Goal: Task Accomplishment & Management: Manage account settings

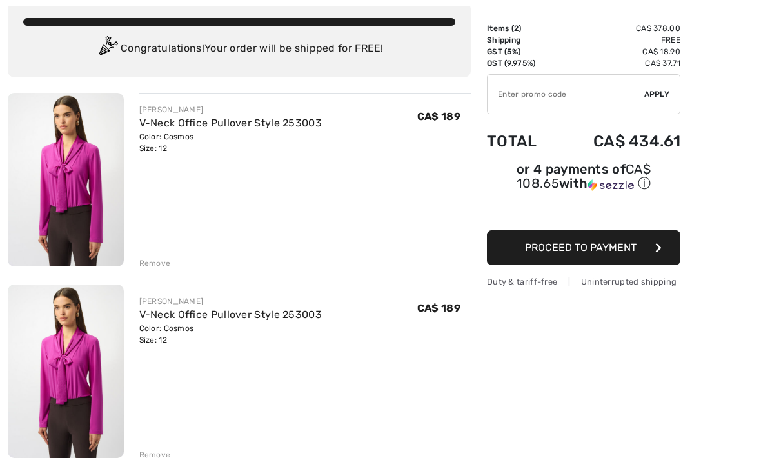
scroll to position [77, 0]
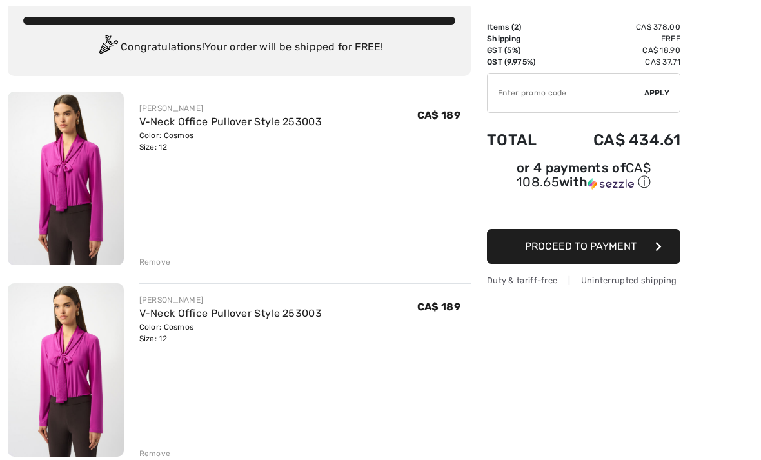
click at [160, 453] on div "Remove" at bounding box center [155, 454] width 32 height 12
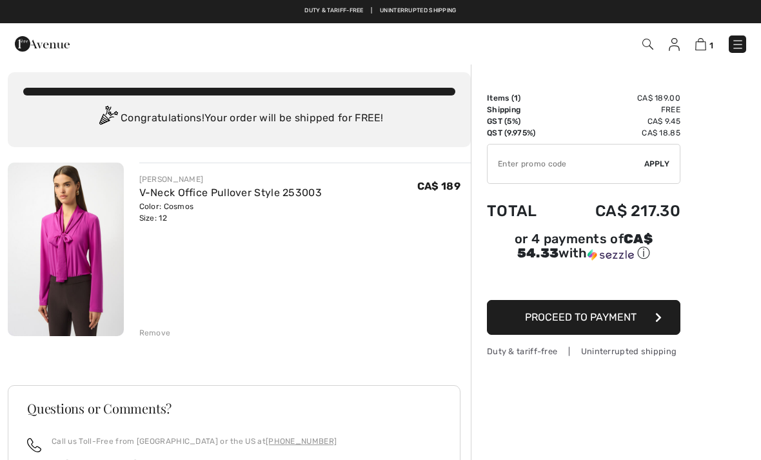
scroll to position [0, 0]
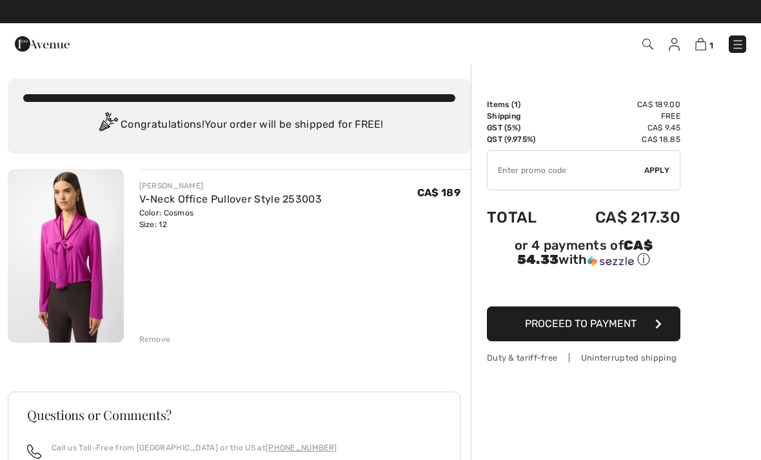
click at [680, 48] on img at bounding box center [674, 44] width 11 height 13
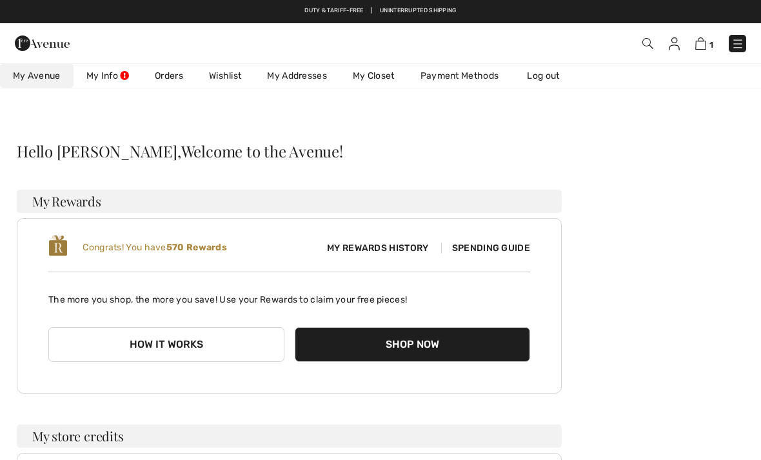
checkbox input "true"
click at [230, 86] on link "Wishlist" at bounding box center [225, 76] width 58 height 24
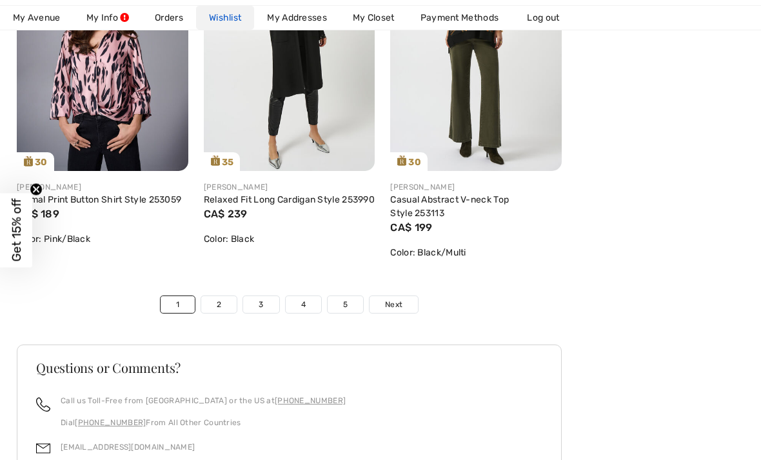
scroll to position [4530, 0]
click at [228, 312] on link "2" at bounding box center [218, 304] width 35 height 17
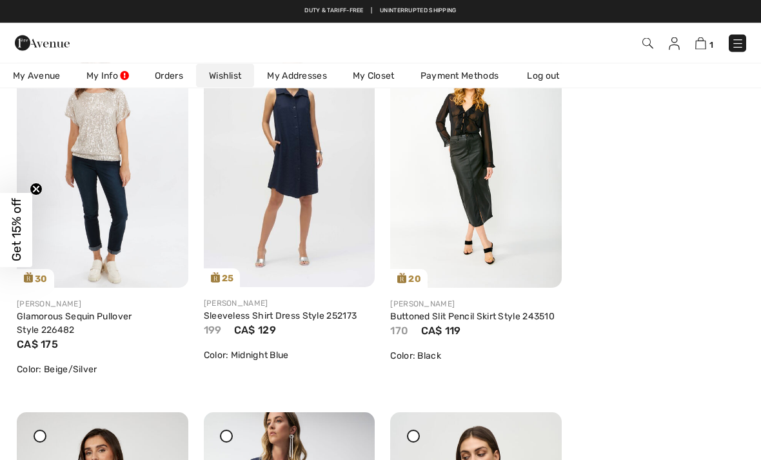
scroll to position [610, 0]
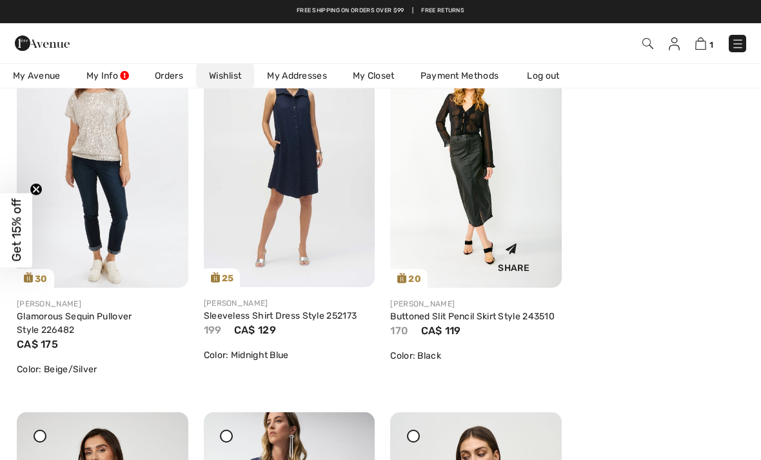
click at [486, 194] on img at bounding box center [476, 158] width 172 height 257
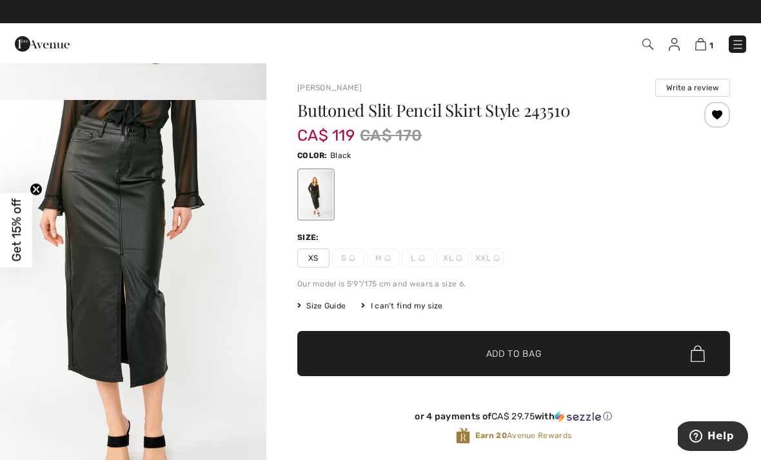
scroll to position [362, 0]
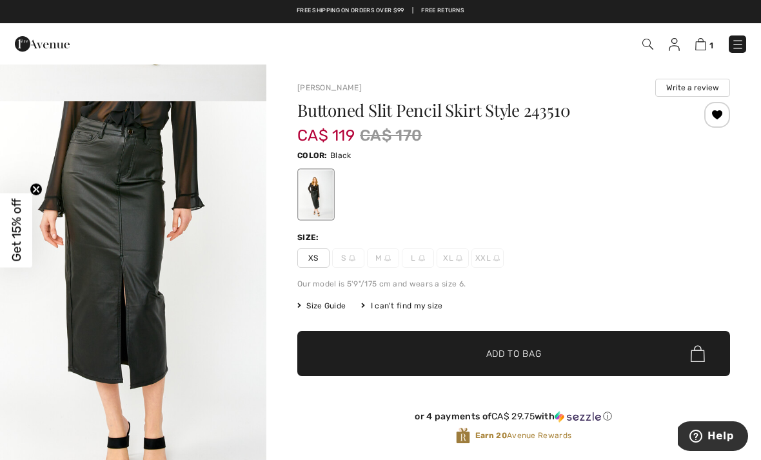
click at [719, 119] on div at bounding box center [718, 115] width 26 height 26
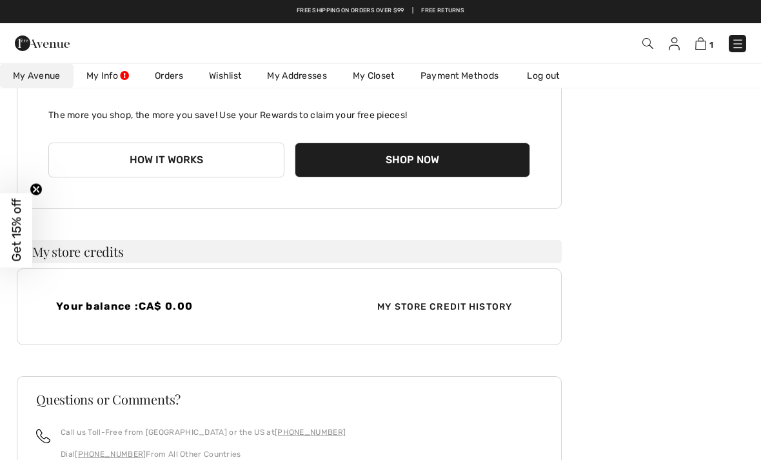
scroll to position [34, 0]
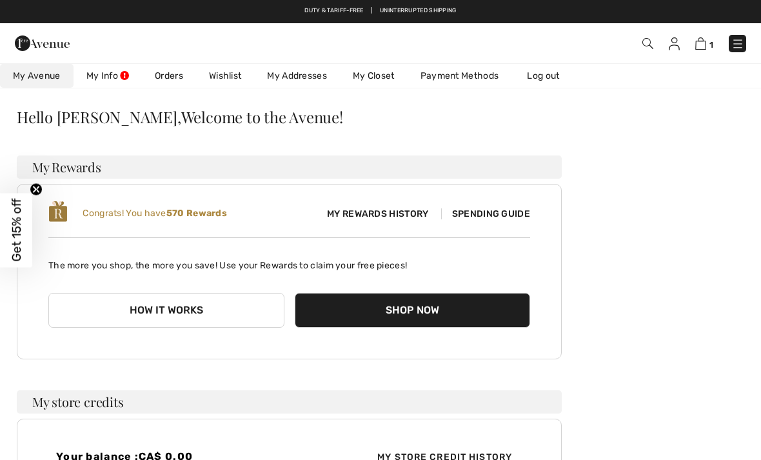
click at [512, 211] on span "Spending Guide" at bounding box center [485, 213] width 89 height 11
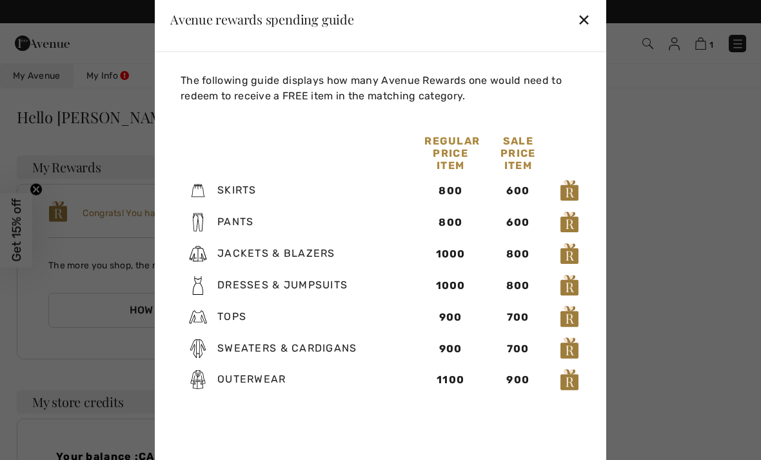
click at [692, 293] on div at bounding box center [380, 230] width 761 height 460
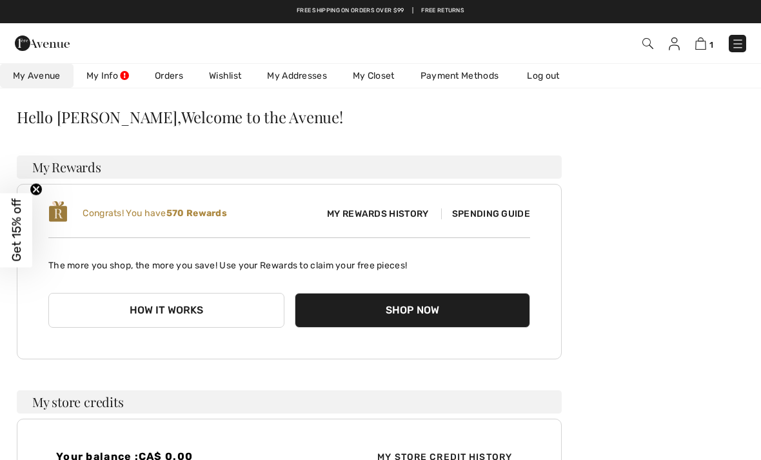
click at [230, 84] on link "Wishlist" at bounding box center [225, 76] width 58 height 24
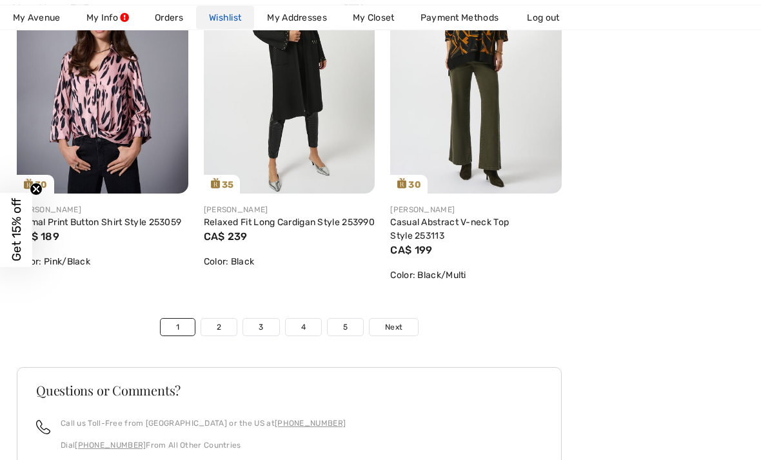
scroll to position [4507, 0]
click at [228, 335] on link "2" at bounding box center [218, 326] width 35 height 17
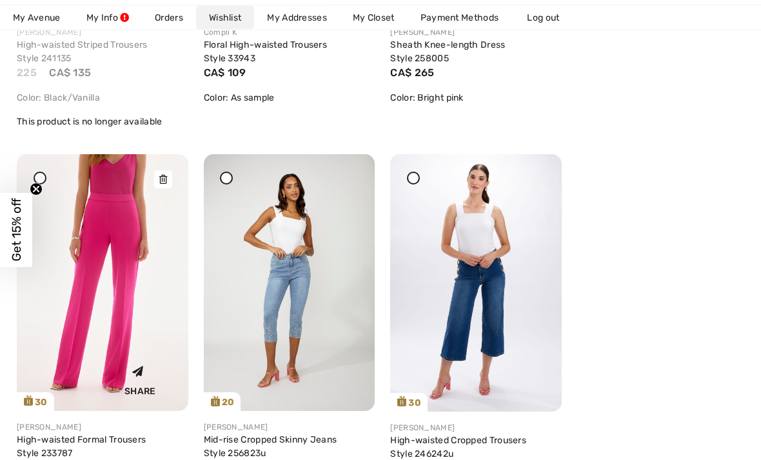
scroll to position [4335, 0]
click at [85, 312] on img at bounding box center [103, 282] width 172 height 257
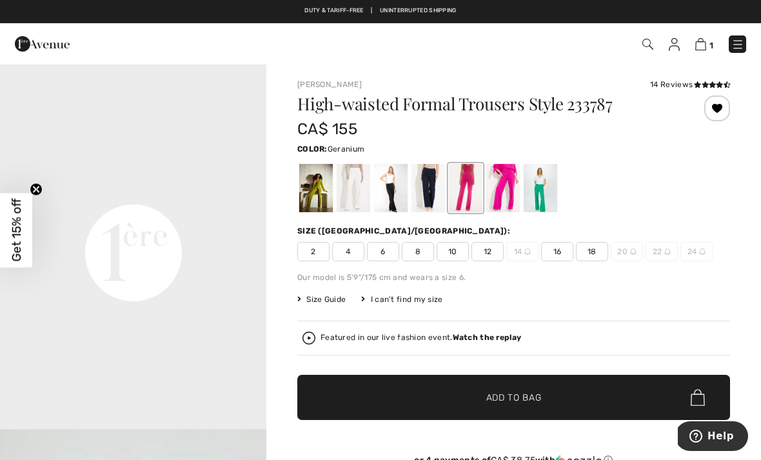
click at [463, 185] on div at bounding box center [466, 188] width 34 height 48
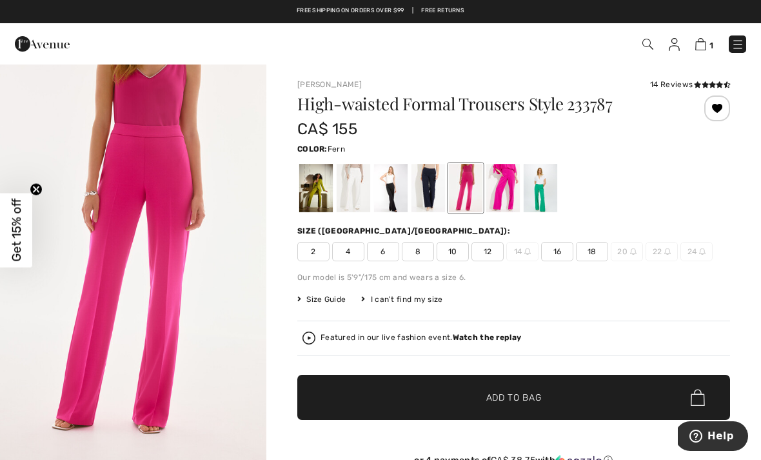
click at [324, 200] on div at bounding box center [316, 188] width 34 height 48
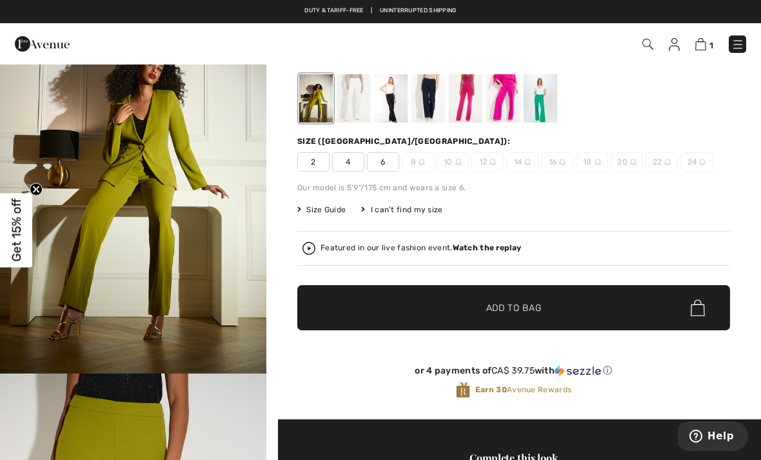
scroll to position [83, 0]
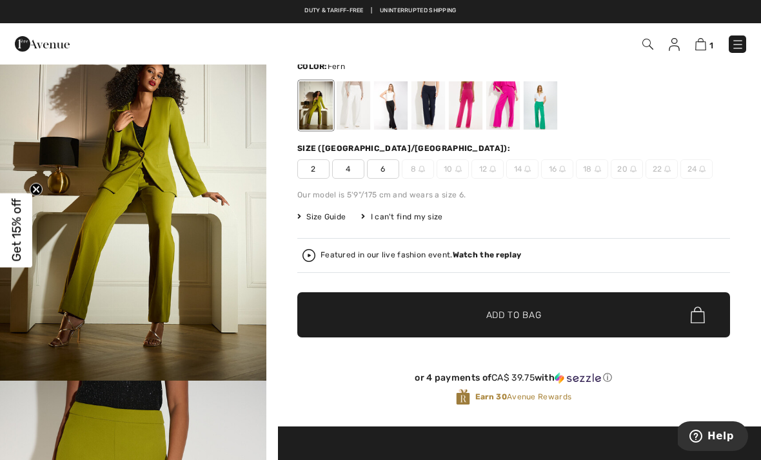
click at [465, 125] on div at bounding box center [466, 105] width 34 height 48
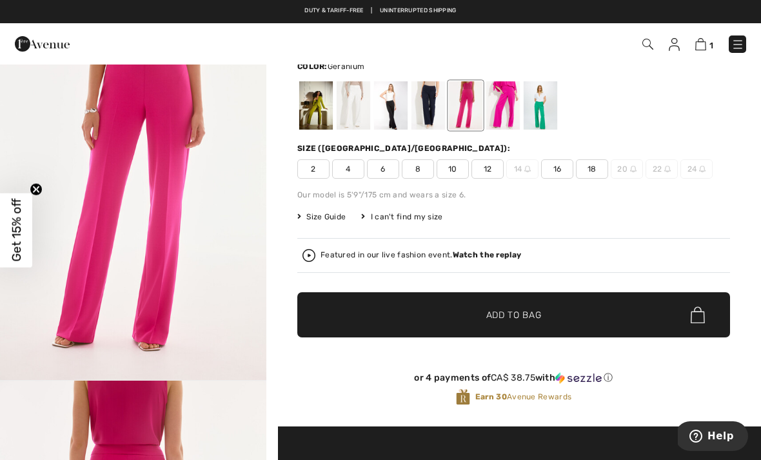
click at [507, 104] on div at bounding box center [504, 105] width 34 height 48
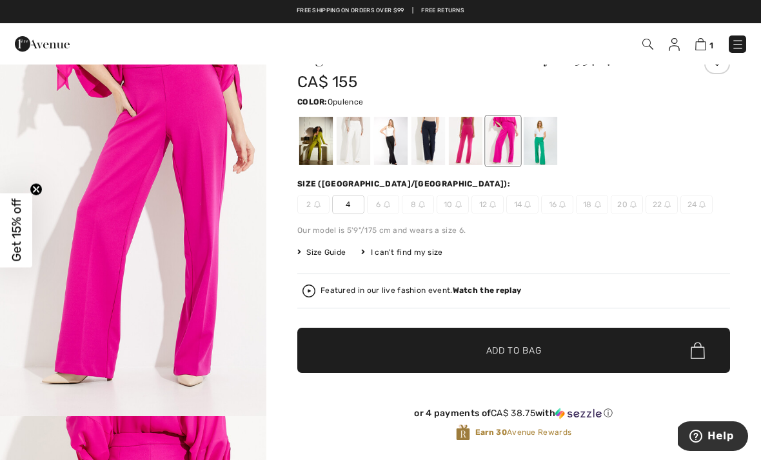
scroll to position [0, 0]
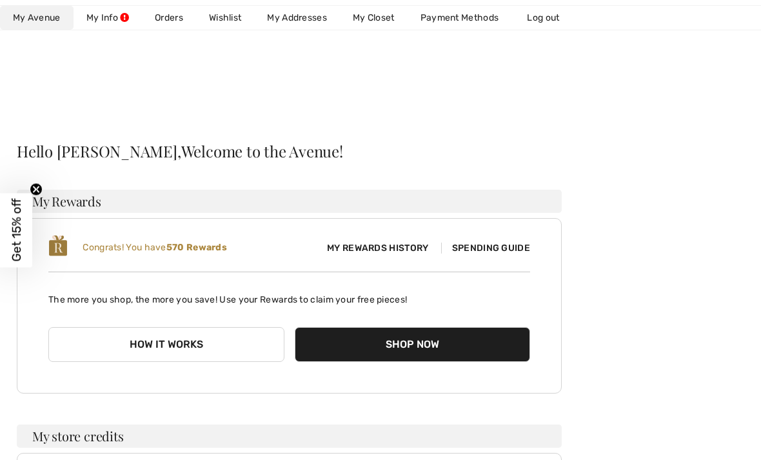
click at [230, 21] on link "Wishlist" at bounding box center [225, 18] width 58 height 24
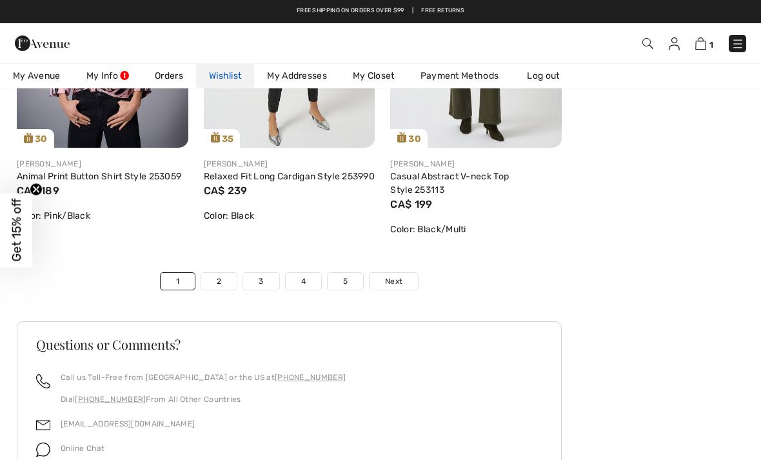
scroll to position [4521, 0]
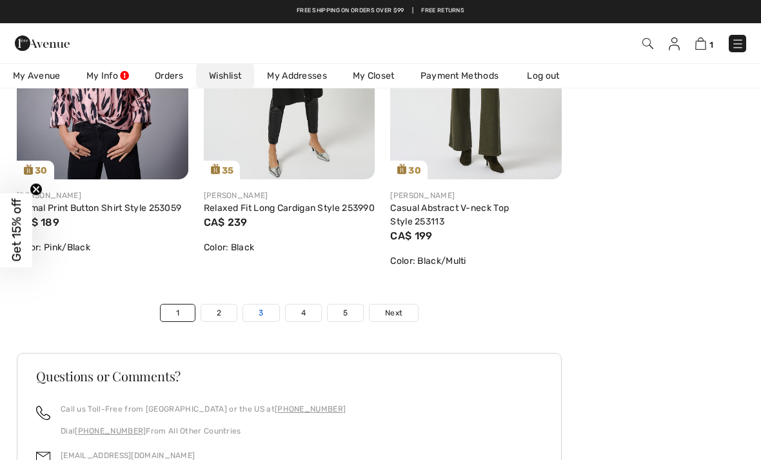
click at [270, 321] on link "3" at bounding box center [260, 313] width 35 height 17
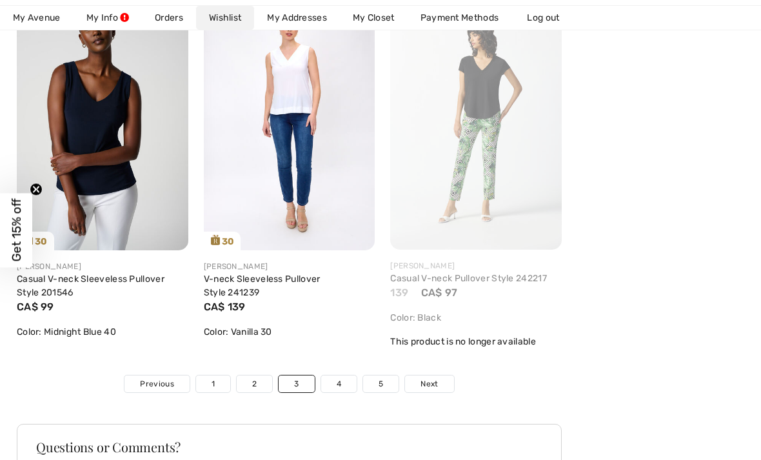
scroll to position [4479, 0]
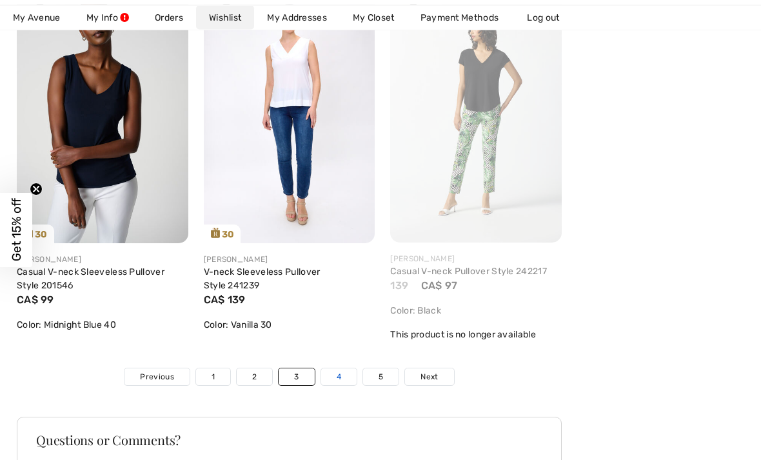
click at [337, 386] on link "4" at bounding box center [338, 377] width 35 height 17
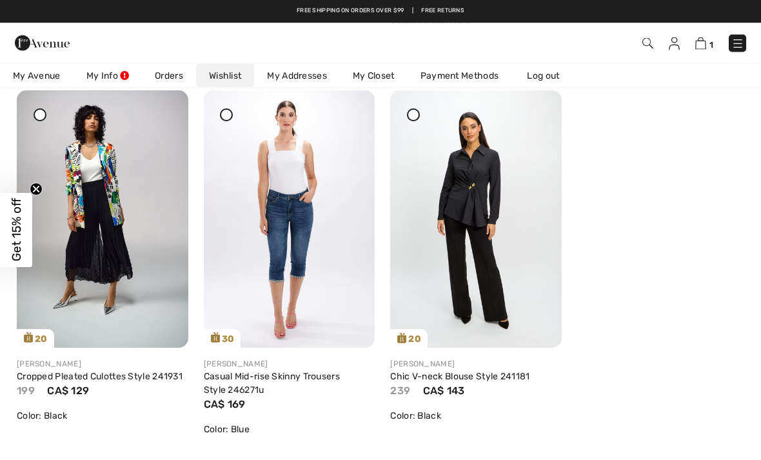
scroll to position [3258, 0]
